Goal: Navigation & Orientation: Find specific page/section

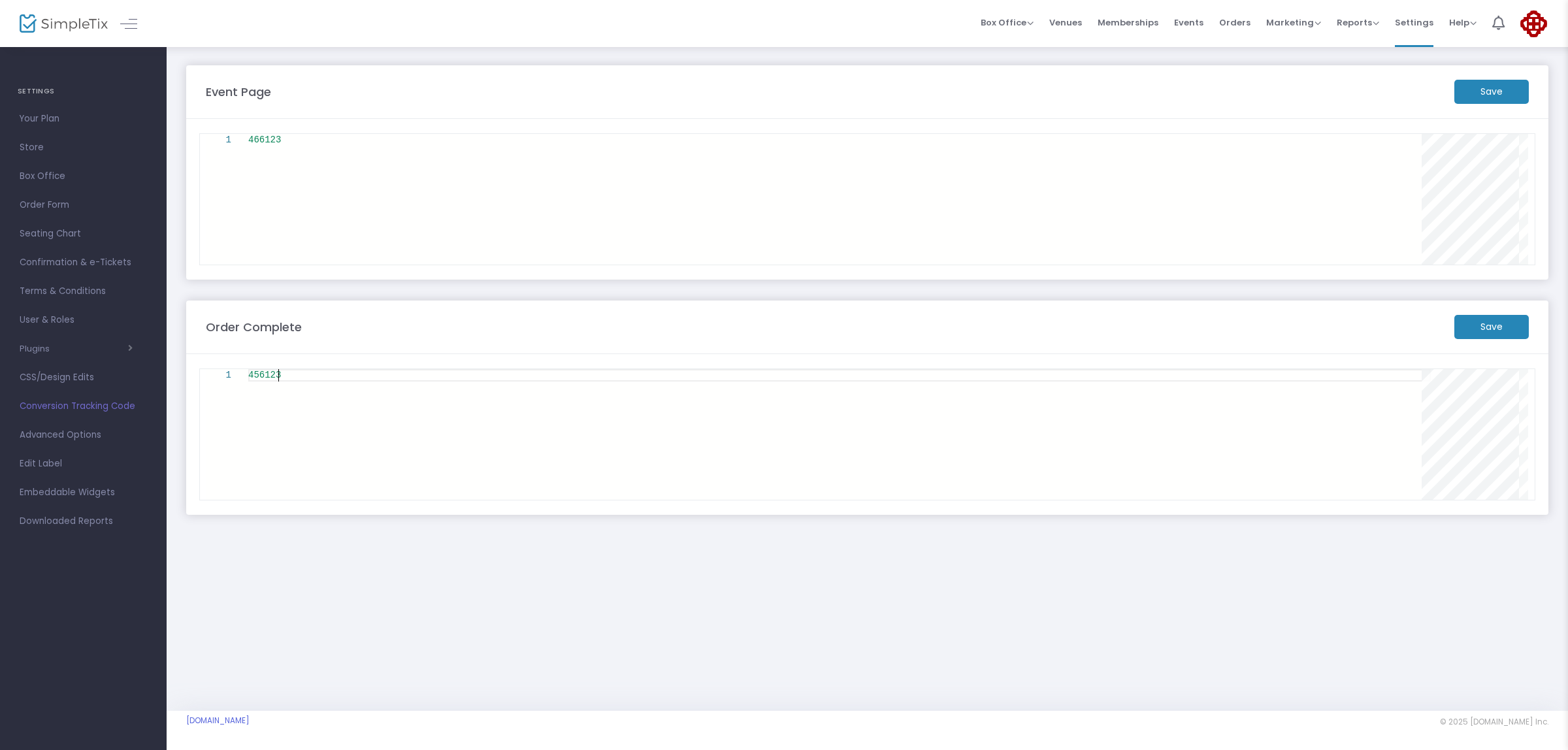
click at [789, 379] on div "456123" at bounding box center [839, 375] width 1182 height 12
click at [539, 250] on div "466123" at bounding box center [839, 199] width 1182 height 131
click at [295, 145] on div "466123" at bounding box center [839, 140] width 1182 height 12
click at [244, 149] on div "1" at bounding box center [228, 199] width 42 height 131
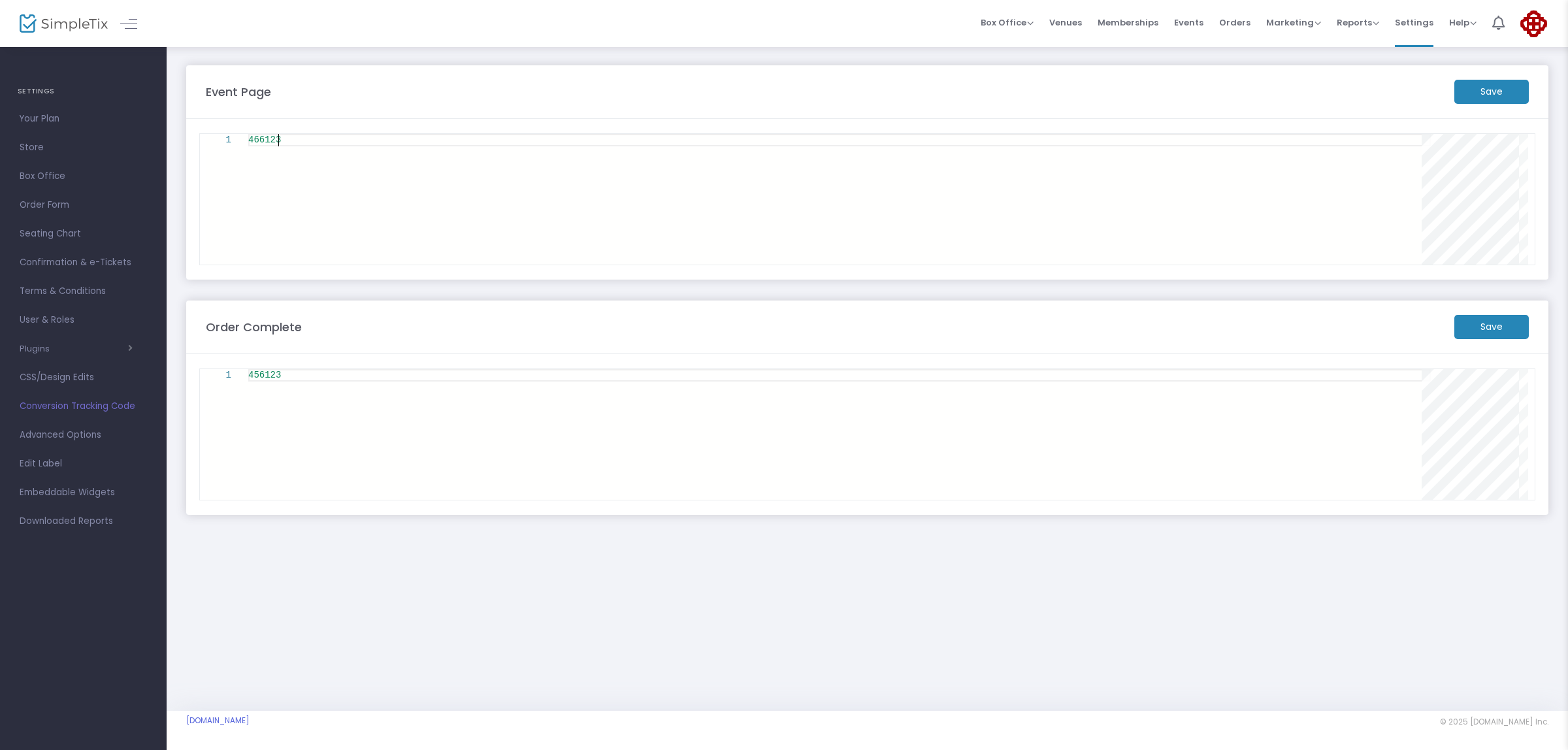
click at [235, 138] on div "1" at bounding box center [228, 140] width 42 height 12
click at [234, 141] on div "1" at bounding box center [228, 140] width 42 height 12
click at [221, 141] on div "1" at bounding box center [219, 140] width 25 height 12
click at [227, 141] on div "1" at bounding box center [219, 140] width 25 height 12
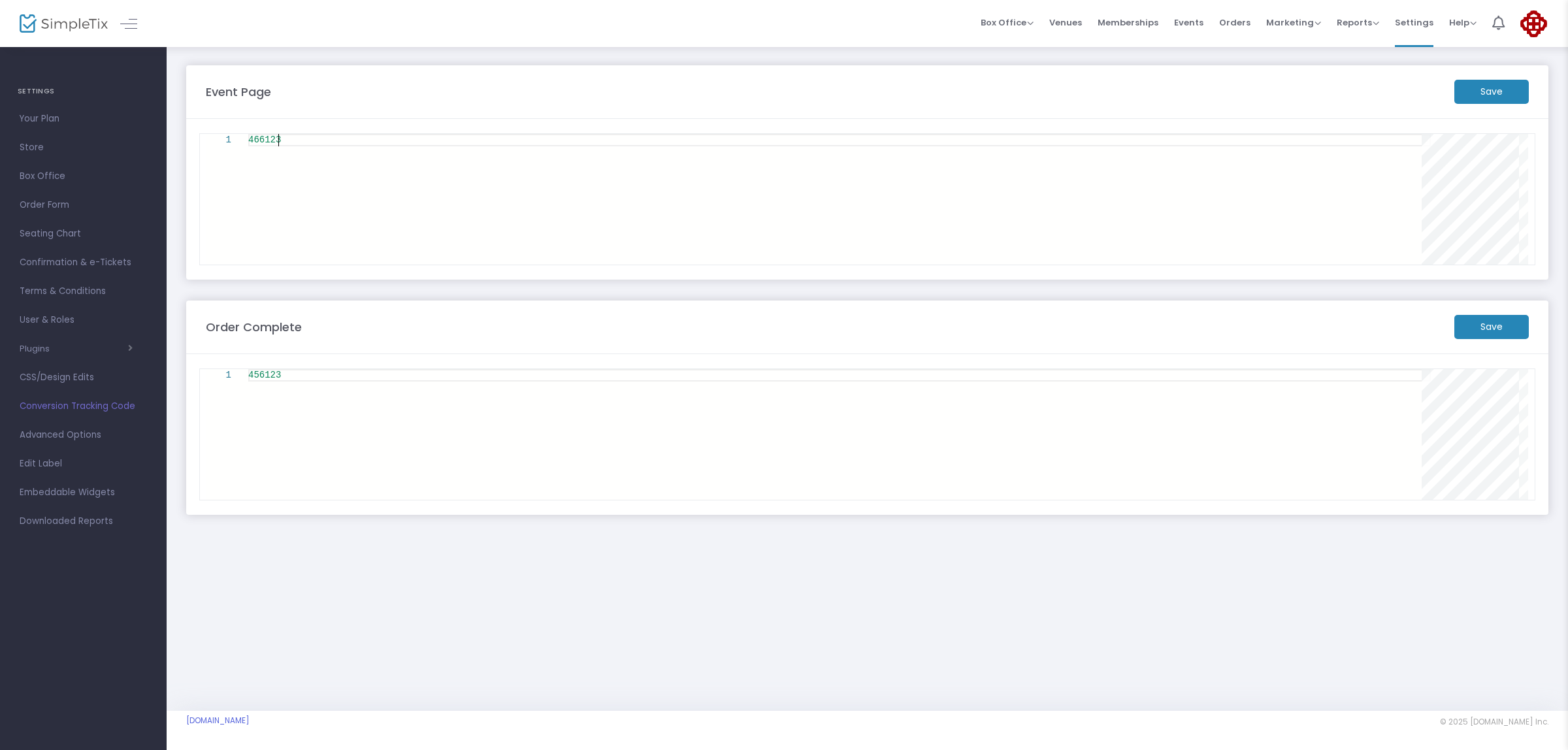
click at [353, 178] on div "466123" at bounding box center [839, 199] width 1182 height 131
click at [368, 209] on div "466123" at bounding box center [839, 199] width 1182 height 131
click at [383, 216] on div "466123" at bounding box center [839, 199] width 1182 height 131
click at [389, 222] on div "466123" at bounding box center [839, 199] width 1182 height 131
click at [390, 226] on div "466123" at bounding box center [839, 199] width 1182 height 131
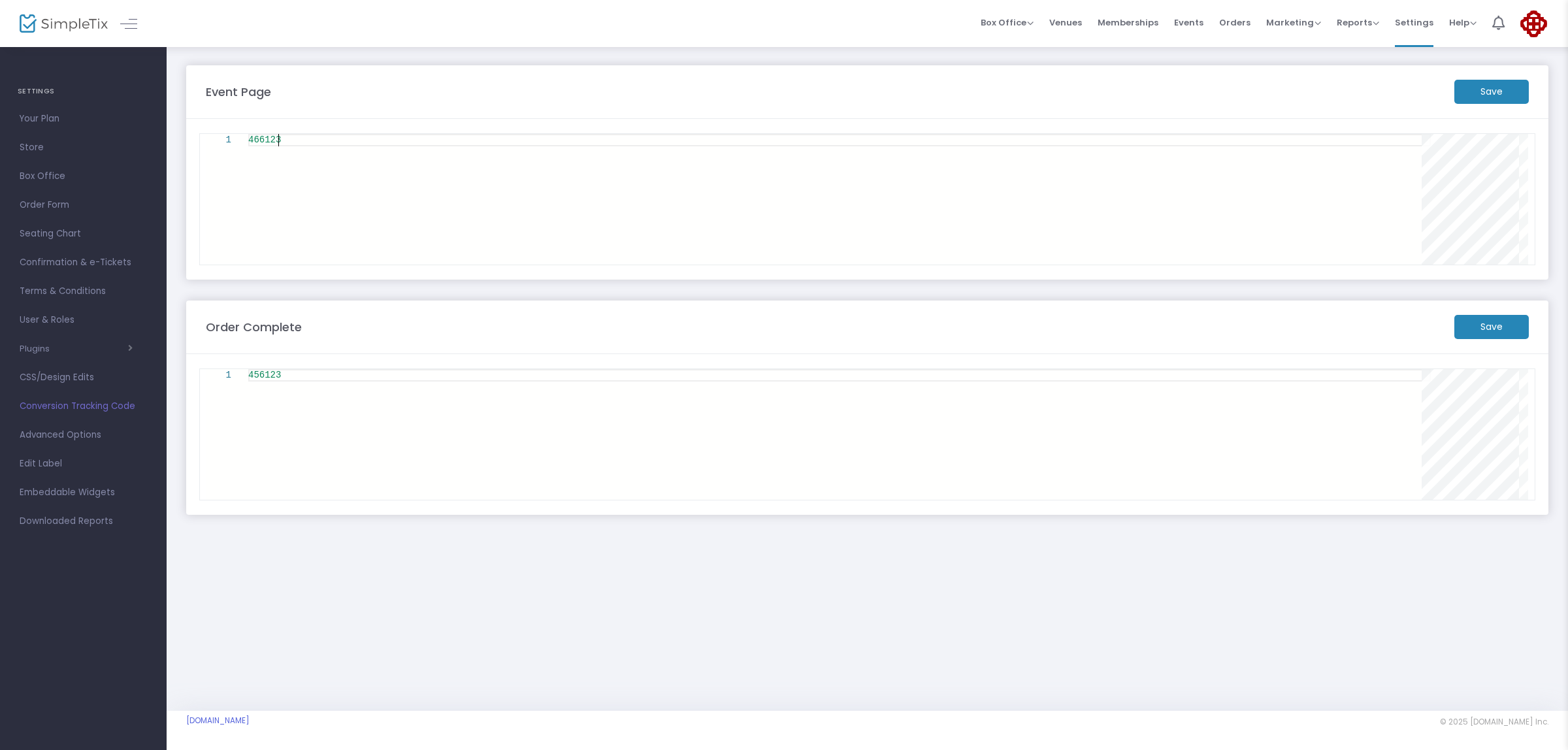
click at [393, 226] on div "466123" at bounding box center [839, 199] width 1182 height 131
click at [120, 409] on span "Conversion Tracking Code" at bounding box center [83, 405] width 128 height 17
click at [111, 405] on span "Conversion Tracking Code" at bounding box center [83, 405] width 128 height 17
click at [112, 405] on span "Conversion Tracking Code" at bounding box center [83, 405] width 128 height 17
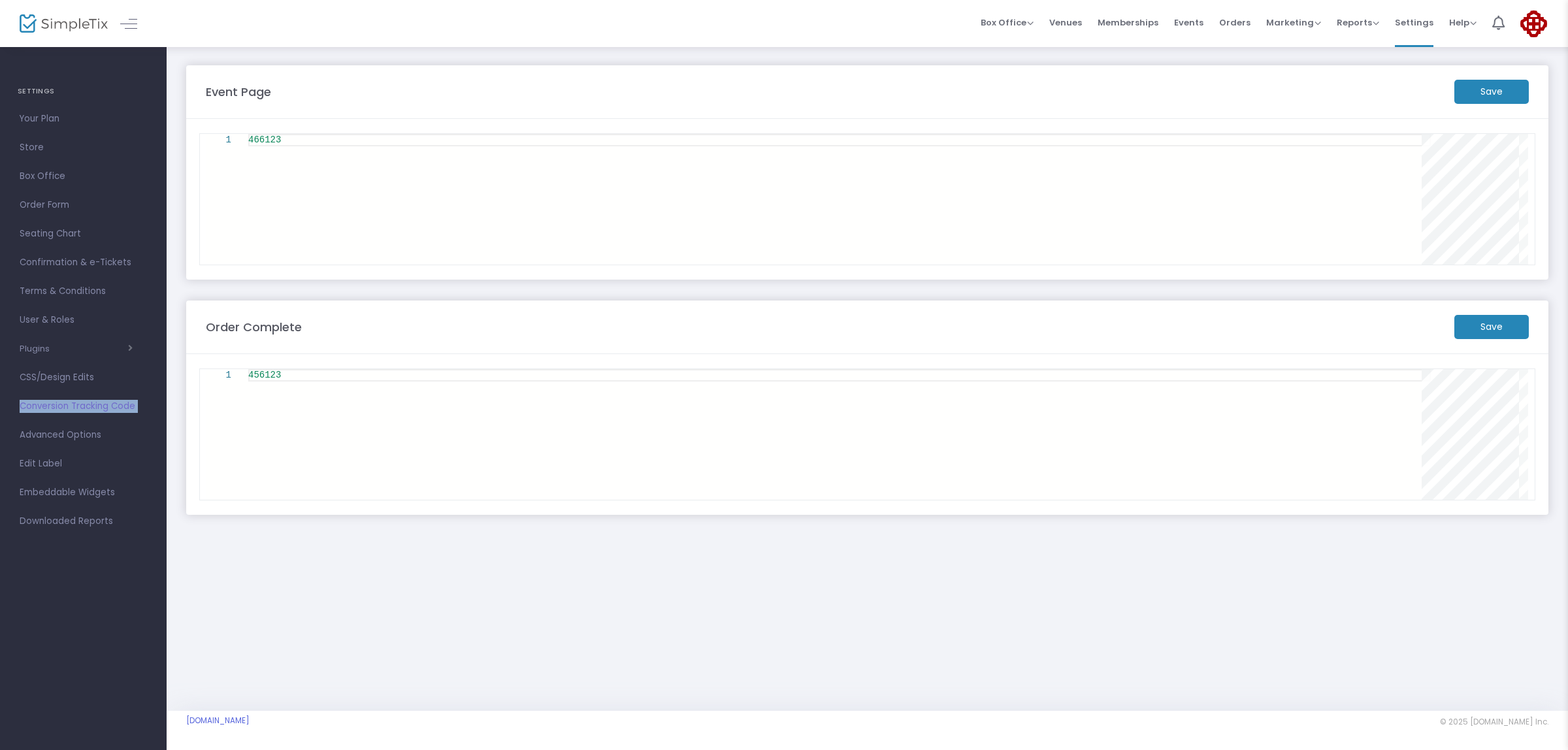
click at [113, 404] on span "Conversion Tracking Code" at bounding box center [83, 405] width 128 height 17
click at [45, 116] on span "Your Plan" at bounding box center [83, 119] width 128 height 17
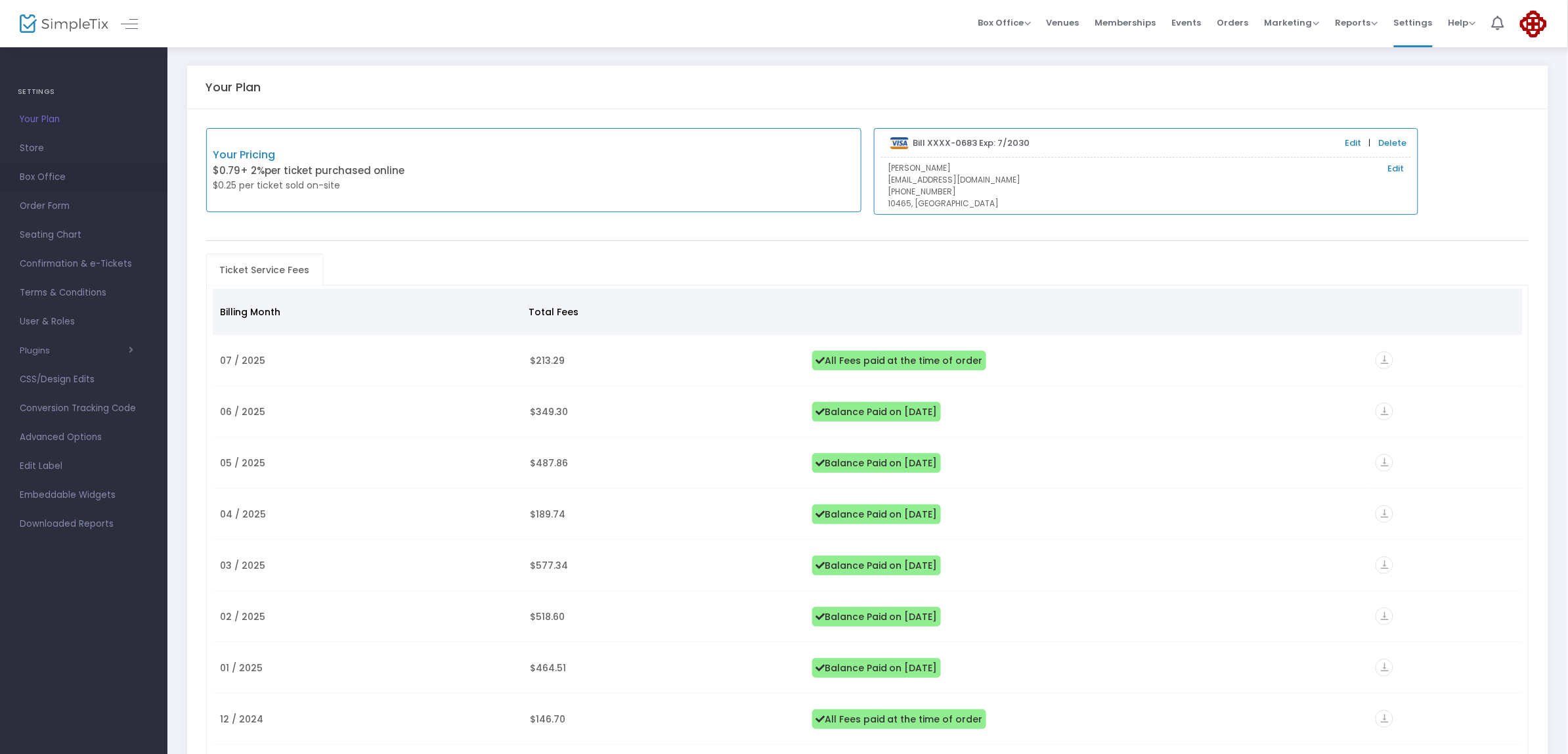
click at [37, 172] on span "Box Office" at bounding box center [83, 177] width 128 height 17
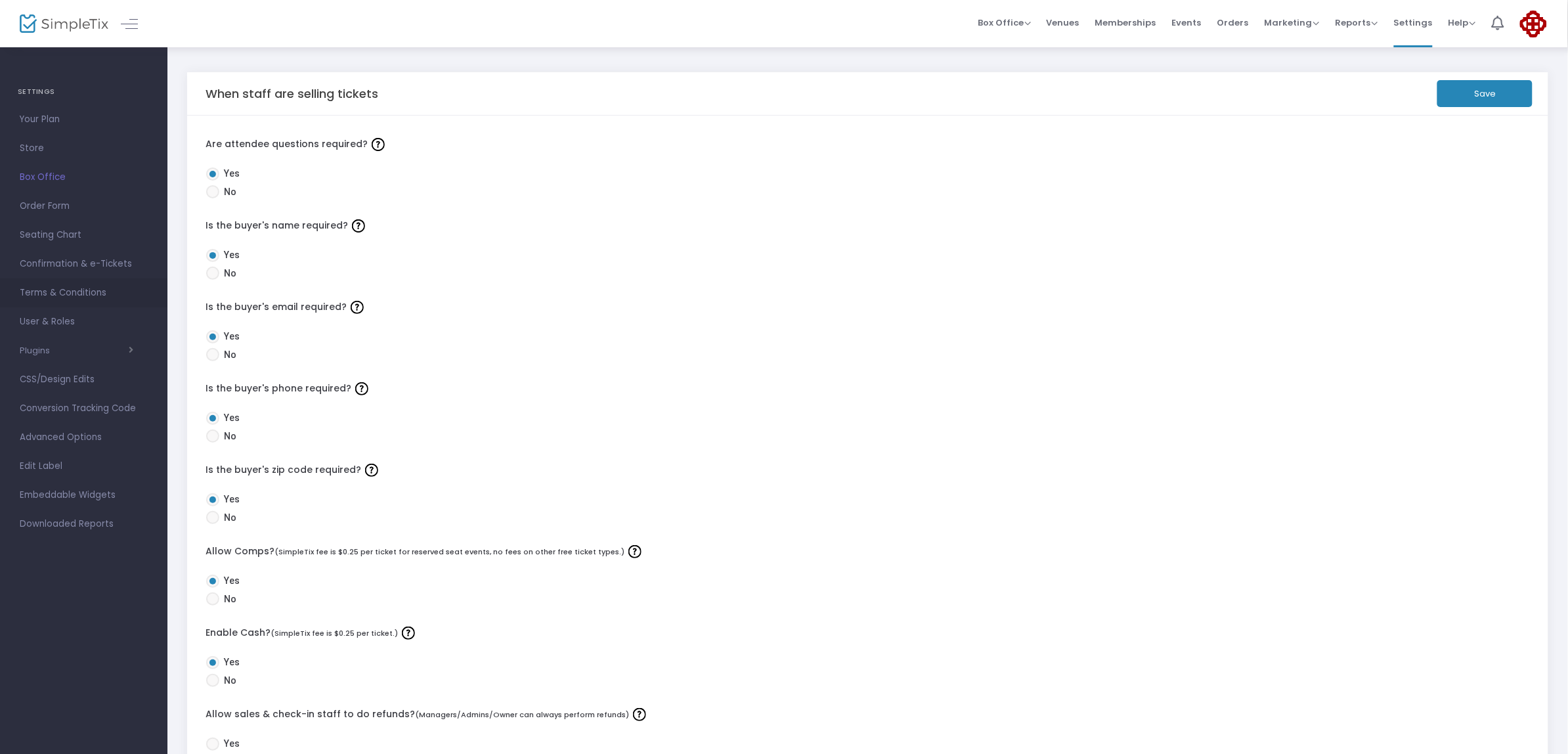
click at [46, 291] on span "Terms & Conditions" at bounding box center [83, 293] width 128 height 17
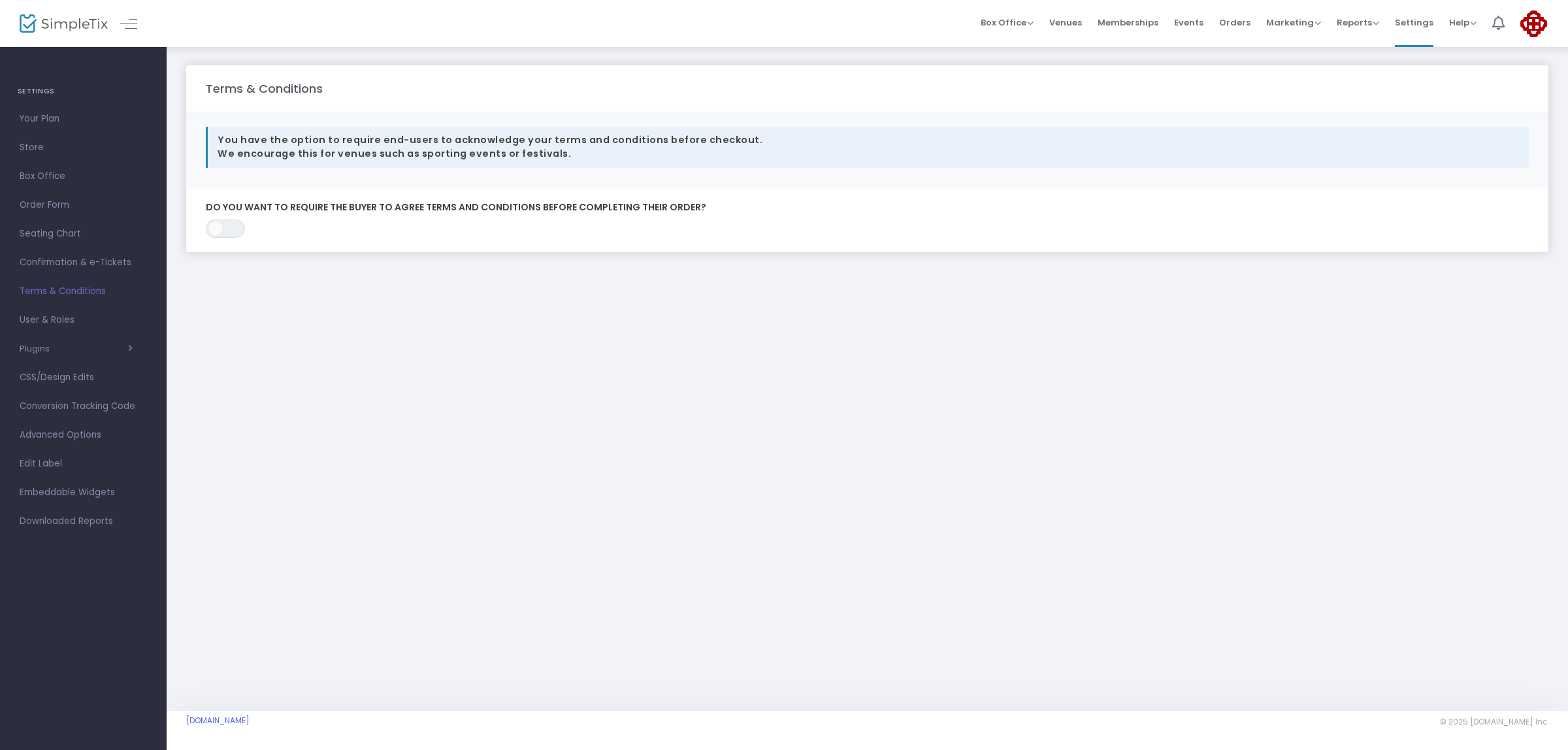
click at [74, 406] on span "Conversion Tracking Code" at bounding box center [83, 405] width 128 height 17
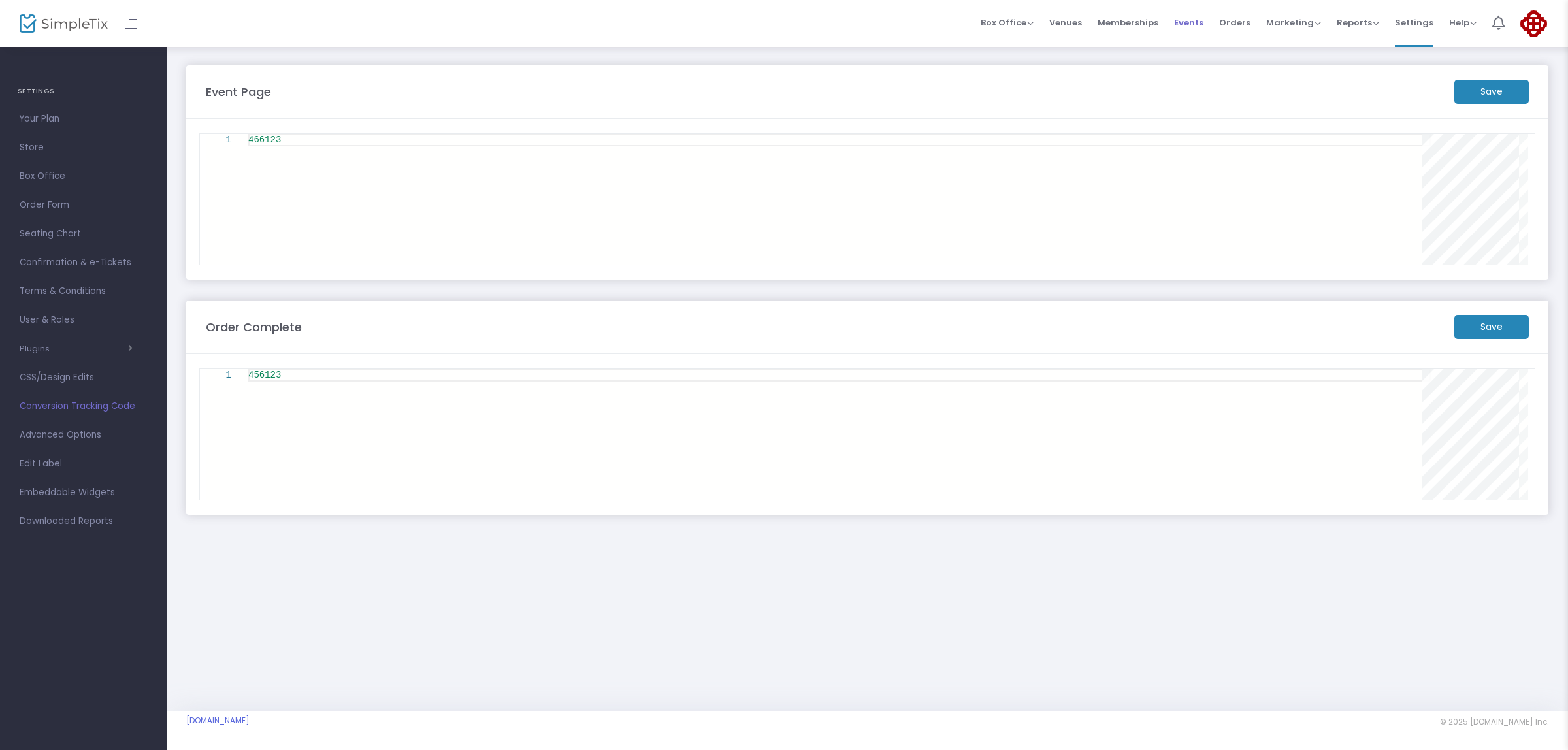
click at [1195, 24] on span "Events" at bounding box center [1188, 23] width 29 height 33
